Goal: Navigation & Orientation: Find specific page/section

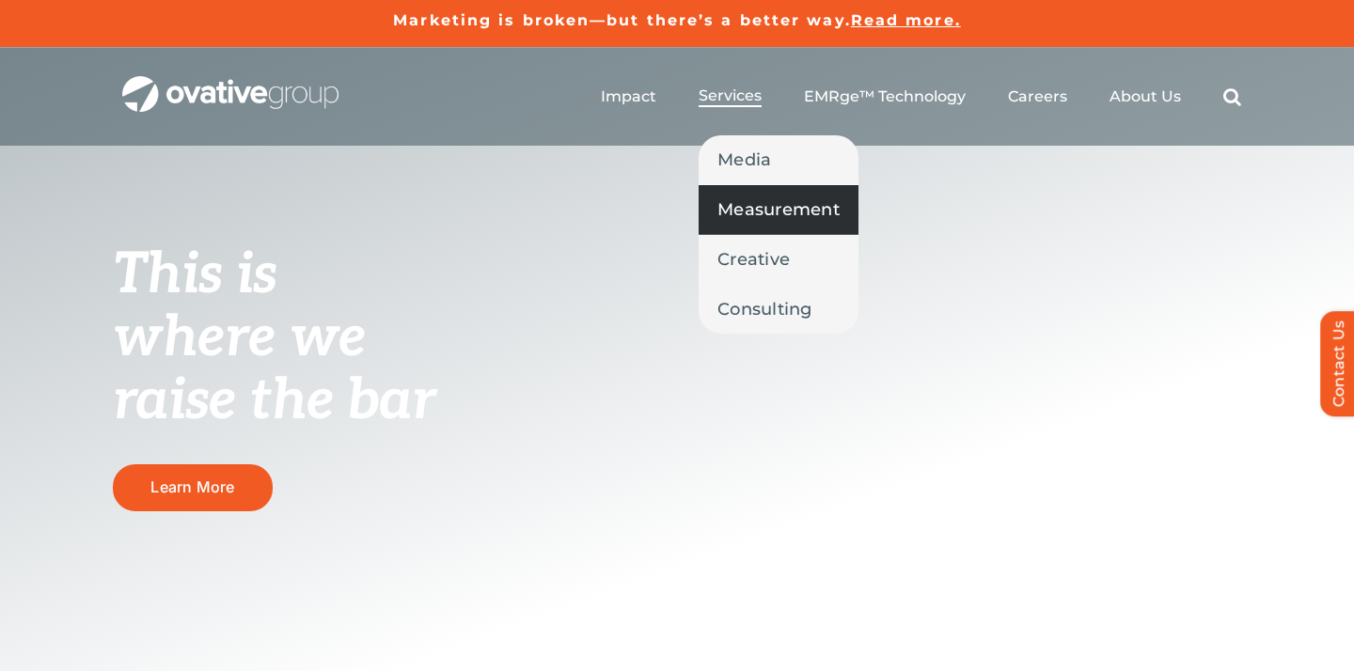
click at [762, 221] on span "Measurement" at bounding box center [778, 209] width 122 height 26
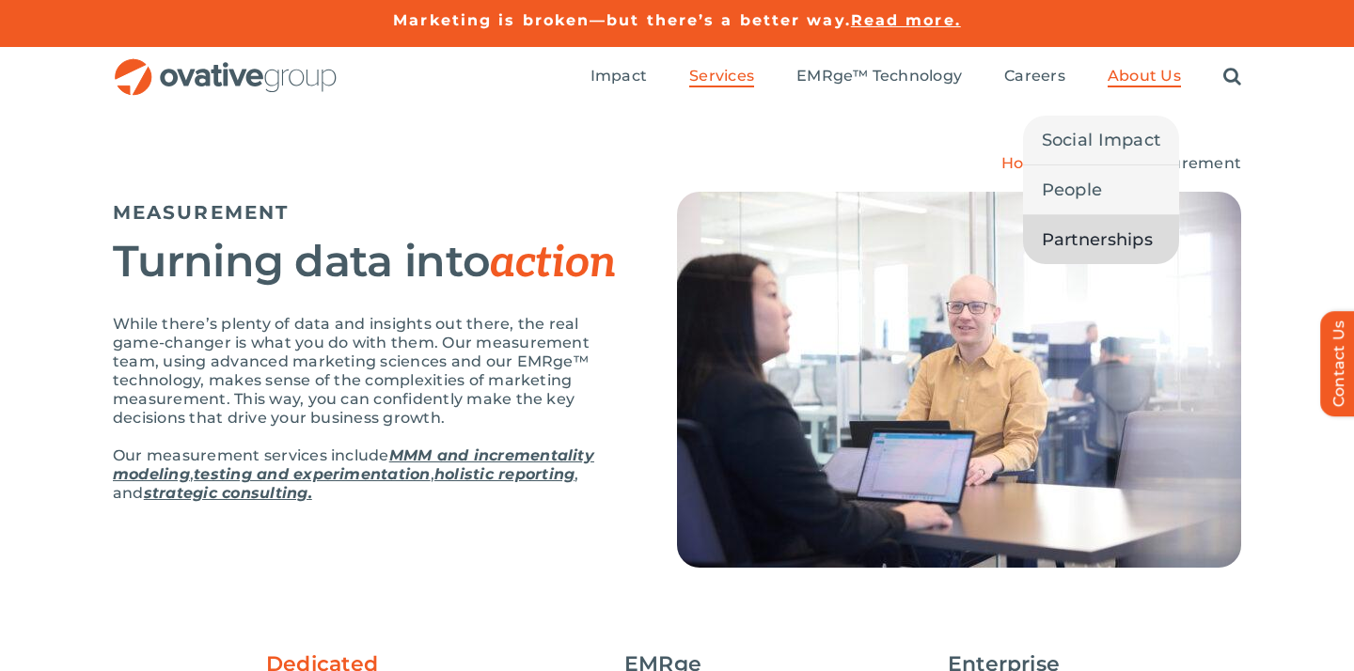
click at [1060, 237] on span "Partnerships" at bounding box center [1096, 240] width 111 height 26
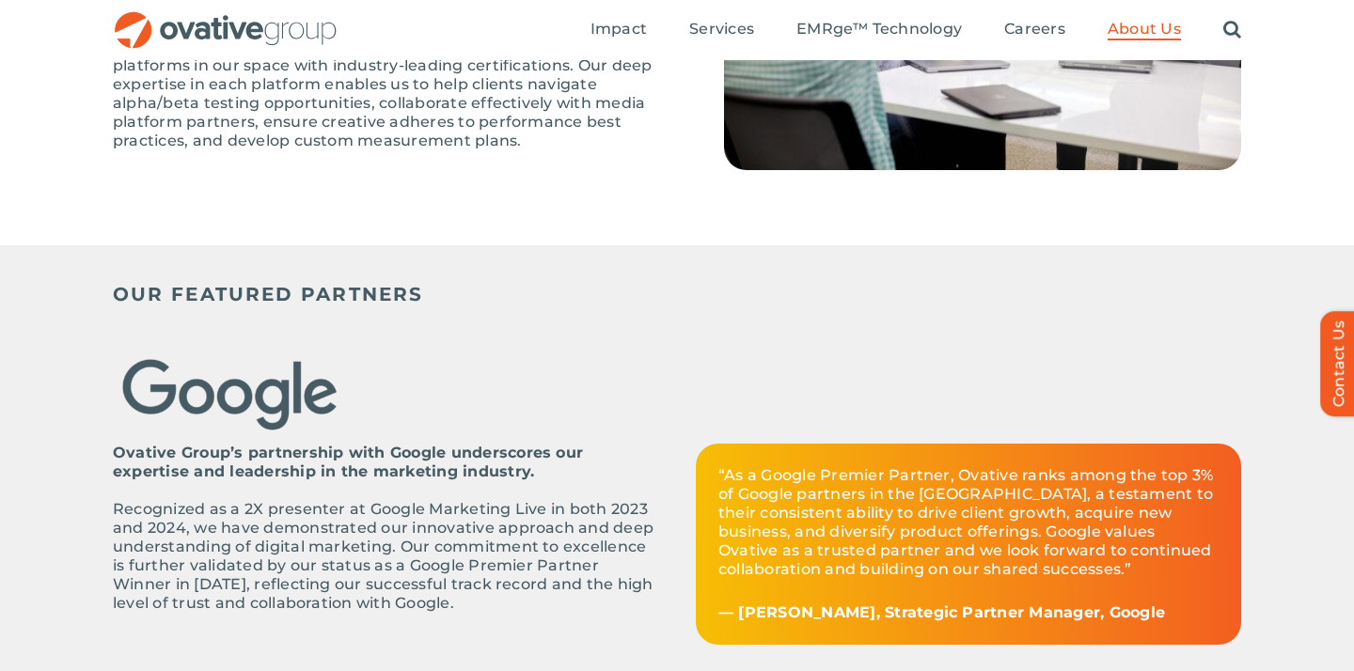
scroll to position [196, 0]
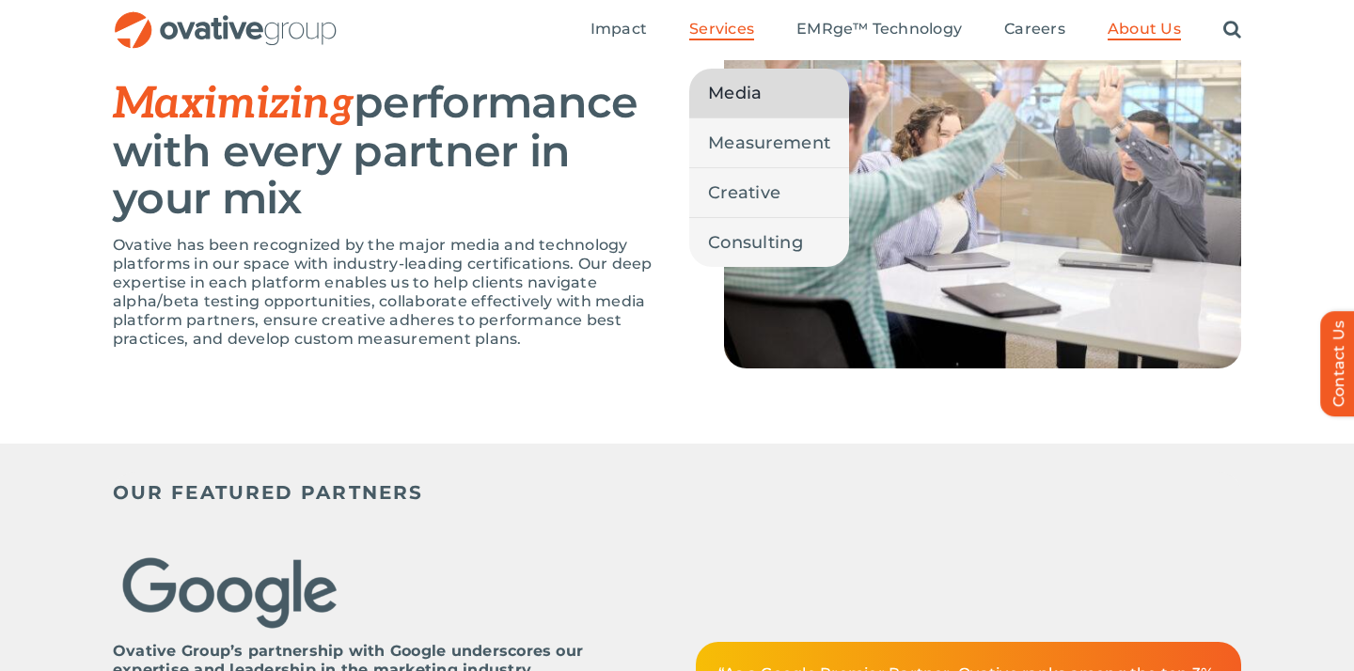
click at [729, 97] on span "Media" at bounding box center [735, 93] width 54 height 26
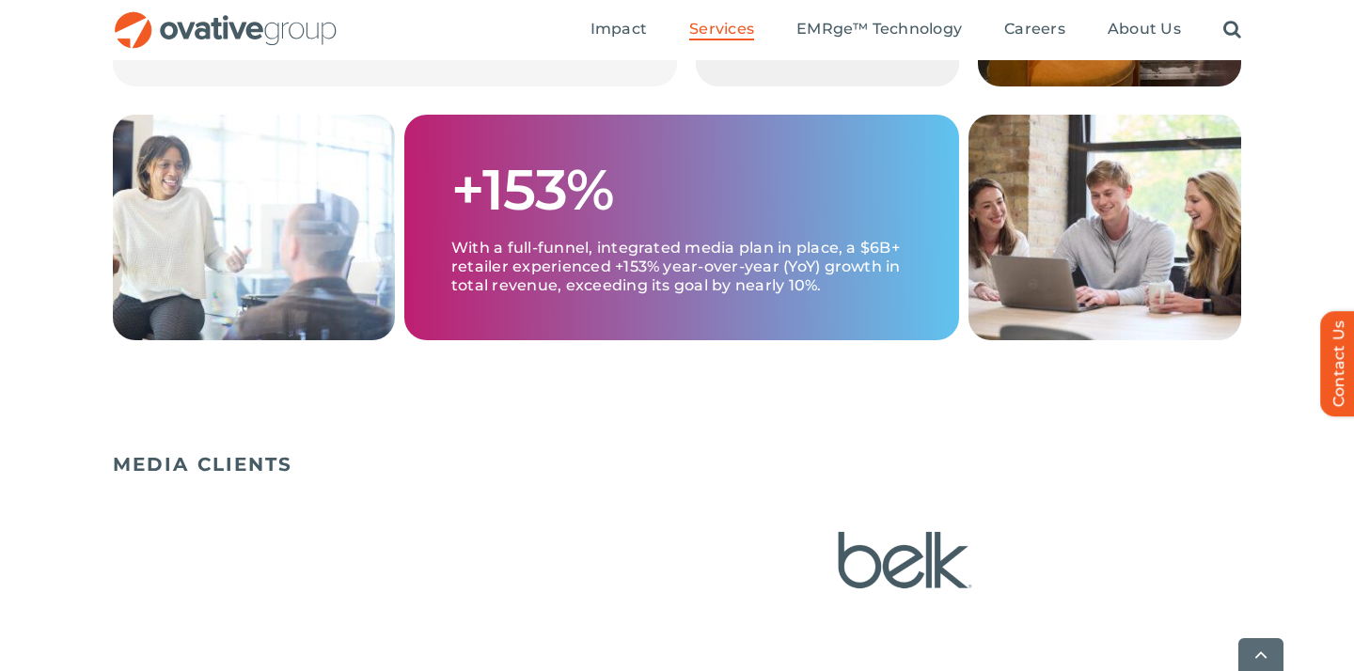
scroll to position [1188, 0]
